Goal: Check status: Check status

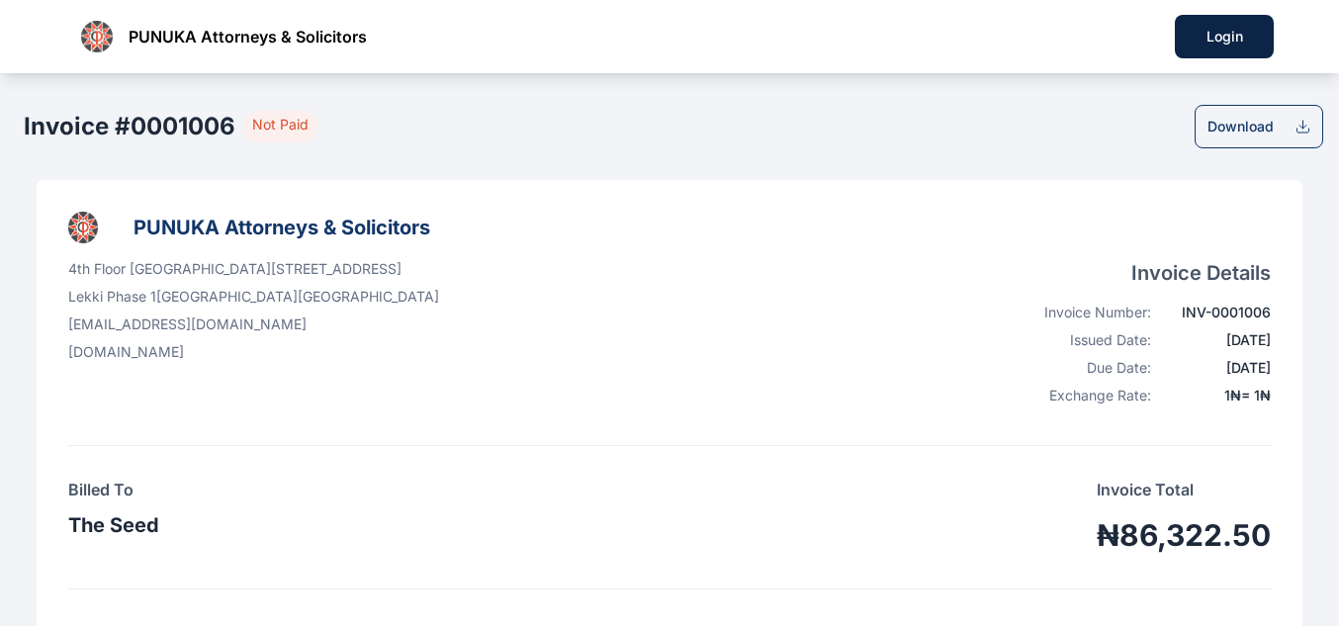
click at [1306, 131] on icon at bounding box center [1303, 127] width 17 height 16
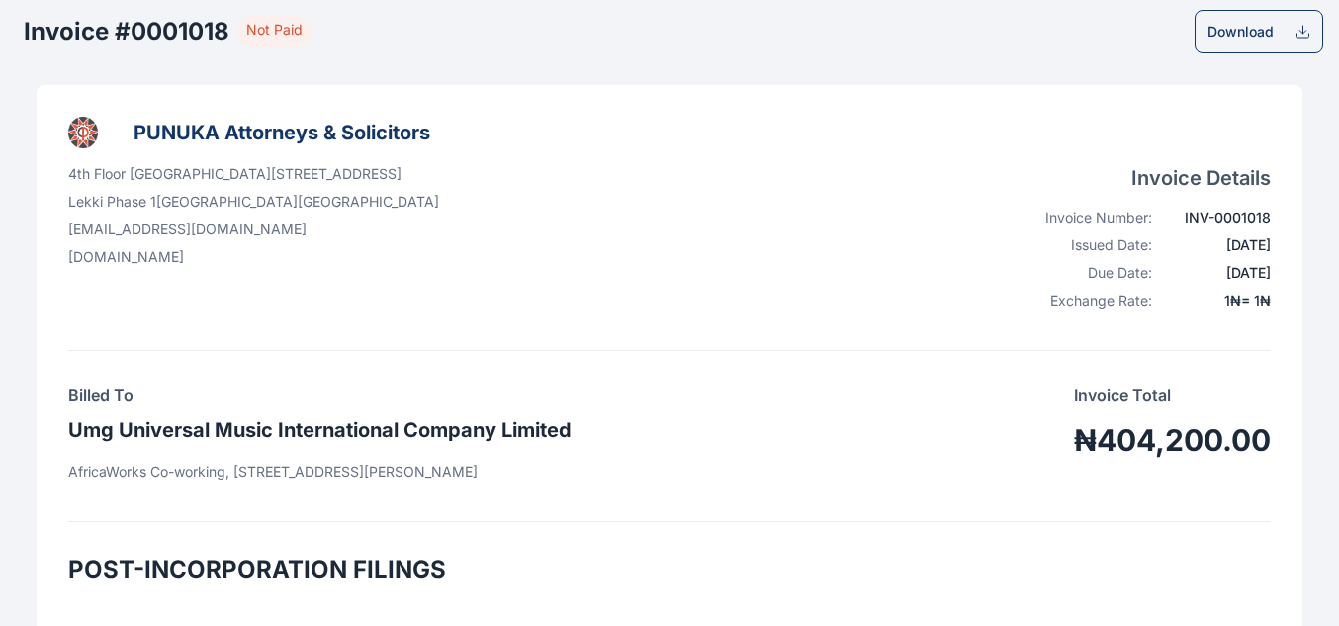
scroll to position [20, 0]
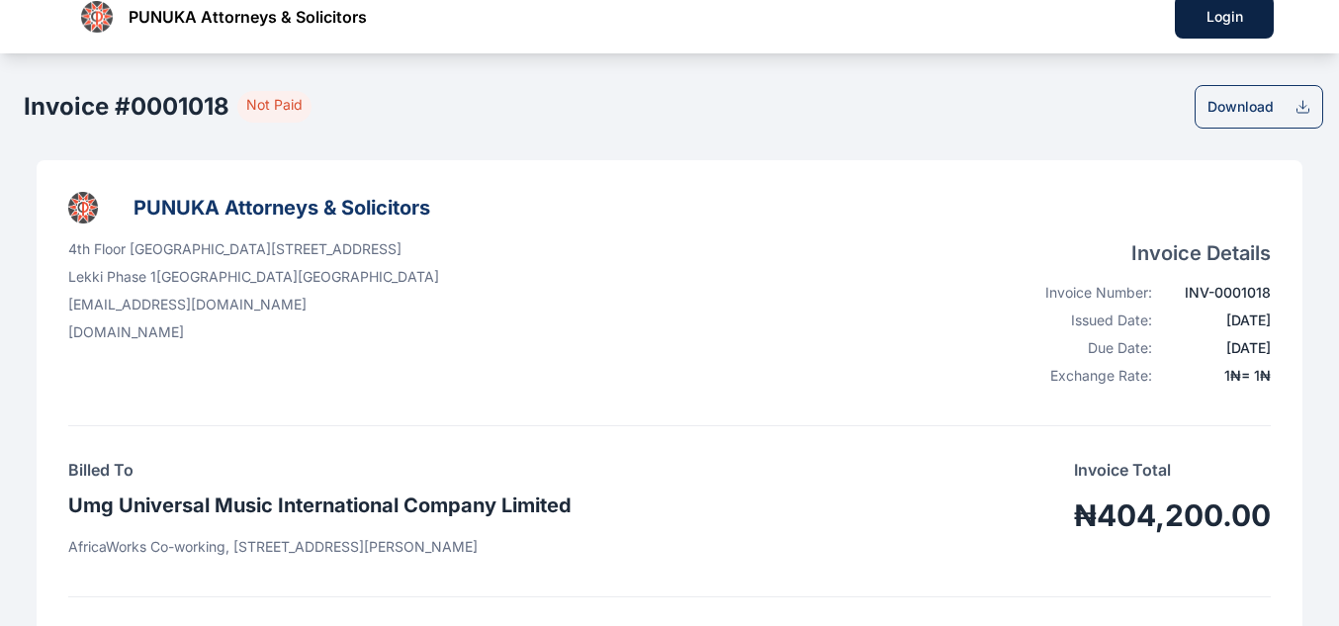
click at [1303, 107] on icon at bounding box center [1303, 105] width 0 height 8
click at [1247, 383] on div "1 ₦ = 1 ₦" at bounding box center [1217, 376] width 107 height 20
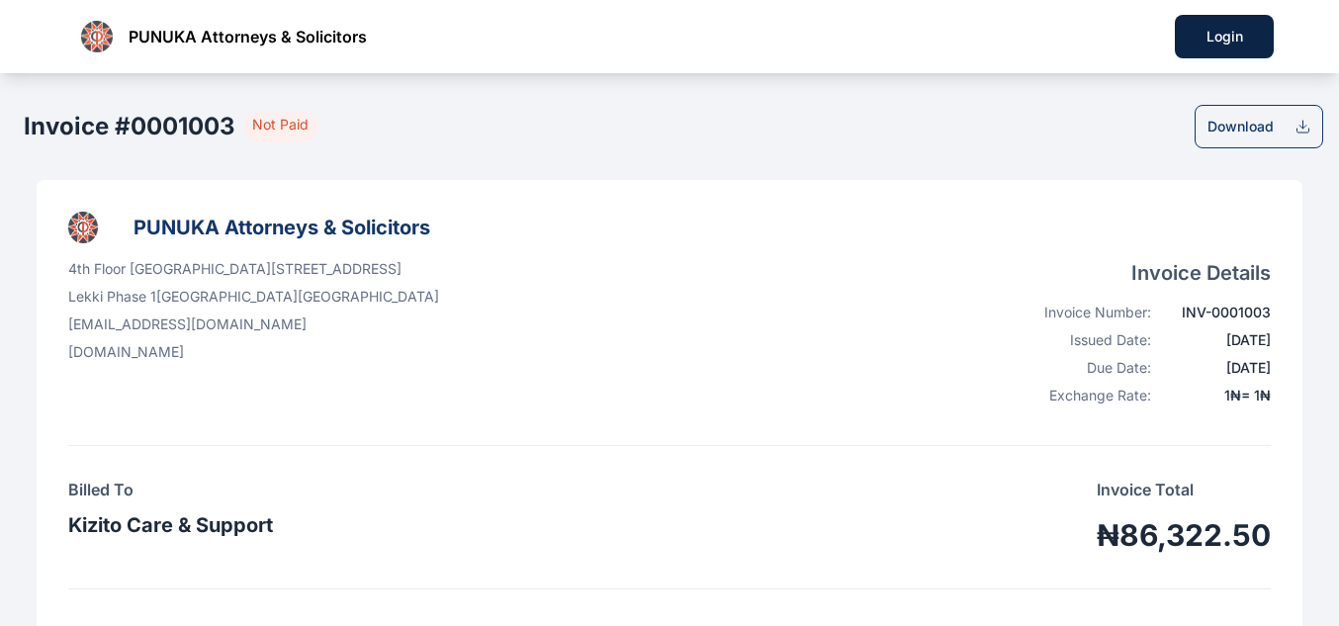
click at [1301, 131] on icon at bounding box center [1303, 127] width 17 height 16
